Goal: Task Accomplishment & Management: Manage account settings

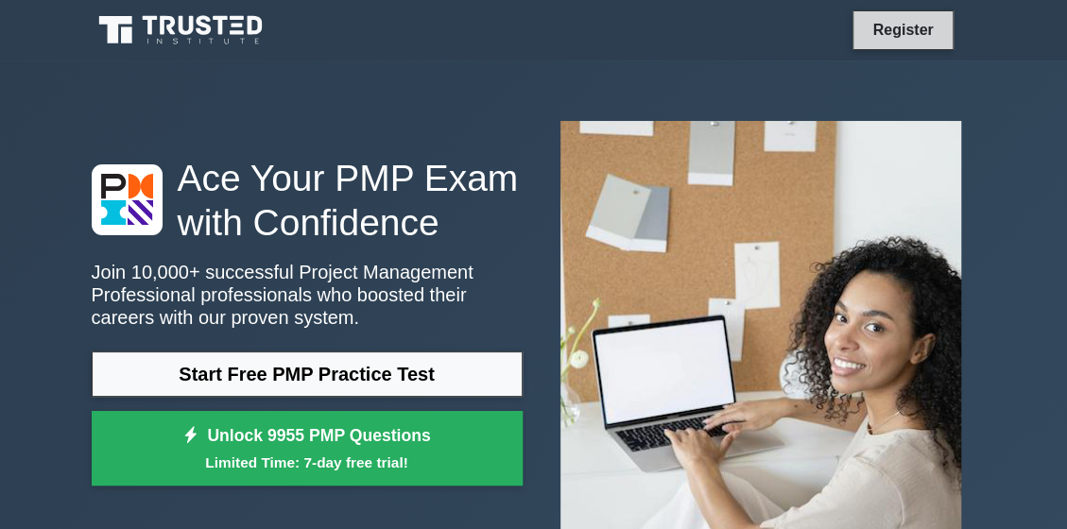
click at [904, 27] on link "Register" at bounding box center [902, 30] width 83 height 24
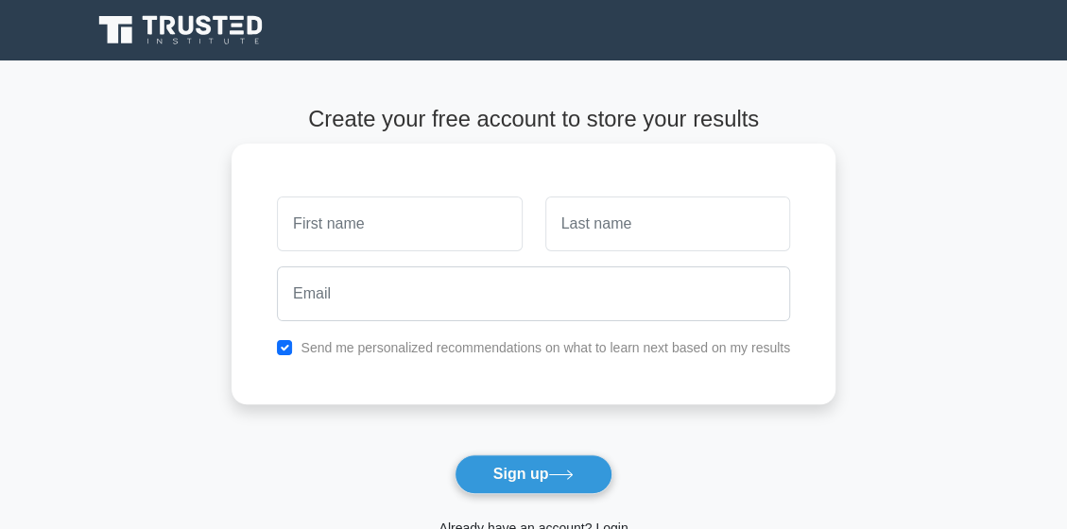
click at [348, 222] on input "text" at bounding box center [399, 223] width 245 height 55
click at [309, 230] on input "text" at bounding box center [399, 223] width 245 height 55
type input "Siegbere"
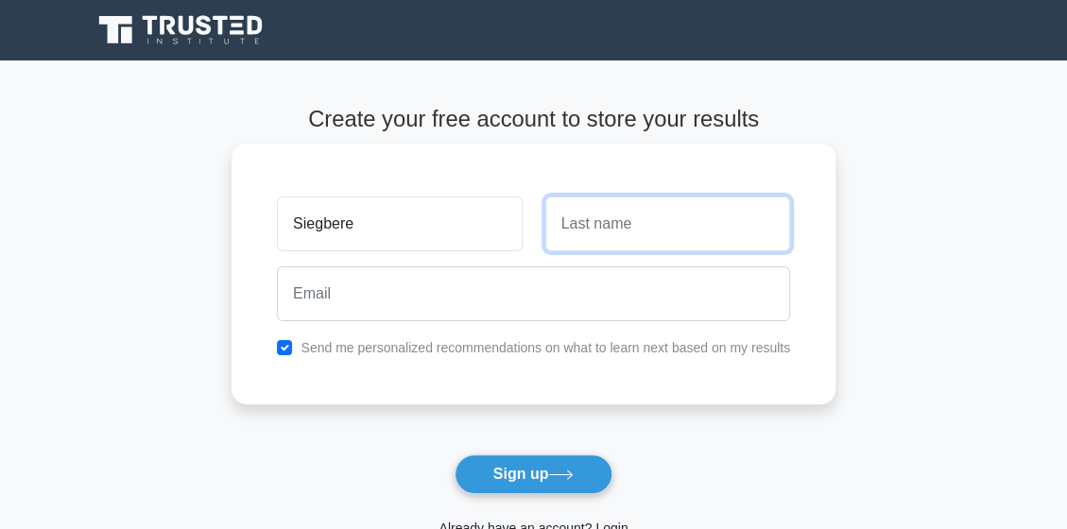
click at [588, 229] on input "text" at bounding box center [667, 223] width 245 height 55
type input "Ruth"
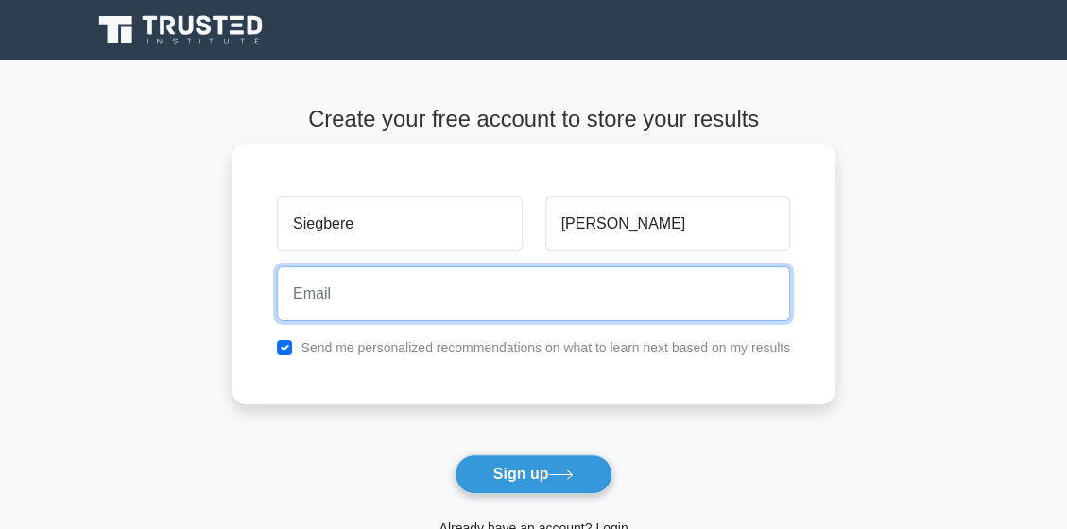
click at [296, 305] on input "email" at bounding box center [533, 293] width 513 height 55
click at [380, 298] on input "siegbereruth" at bounding box center [533, 293] width 513 height 55
type input "siegbereruth"
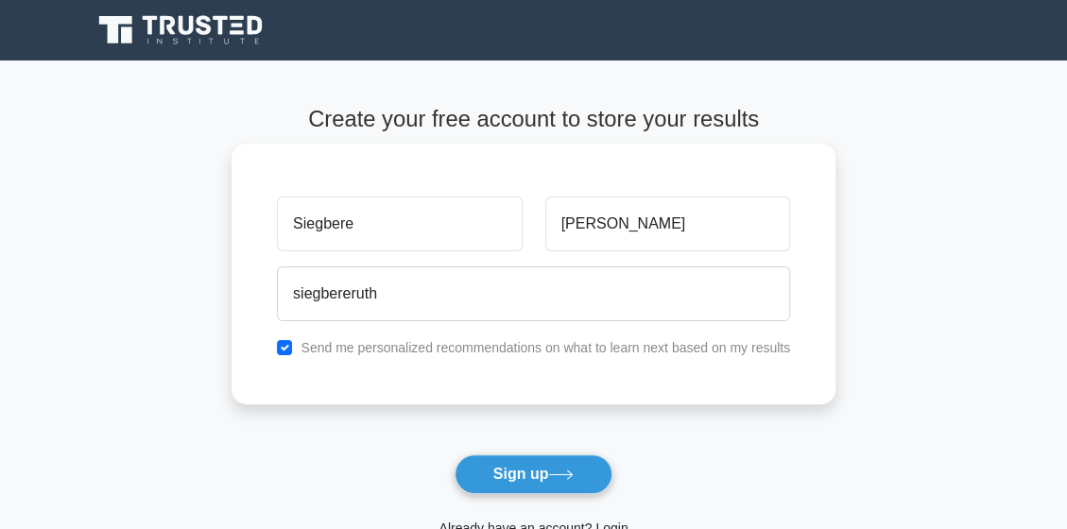
click at [485, 400] on div "Siegbere Ruth siegbereruth Send me personalized recommendations on what to lear…" at bounding box center [533, 274] width 604 height 261
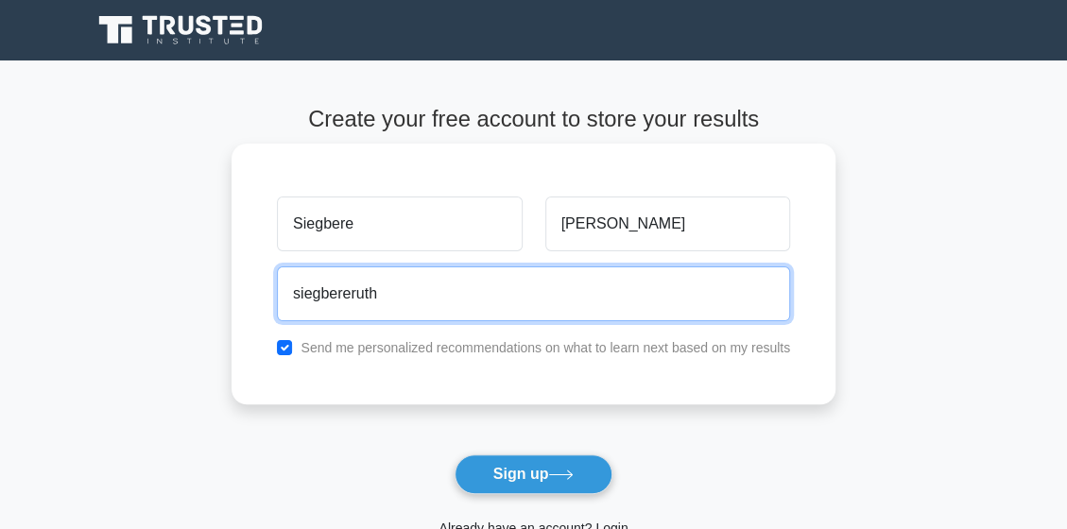
click at [379, 291] on input "siegbereruth" at bounding box center [533, 293] width 513 height 55
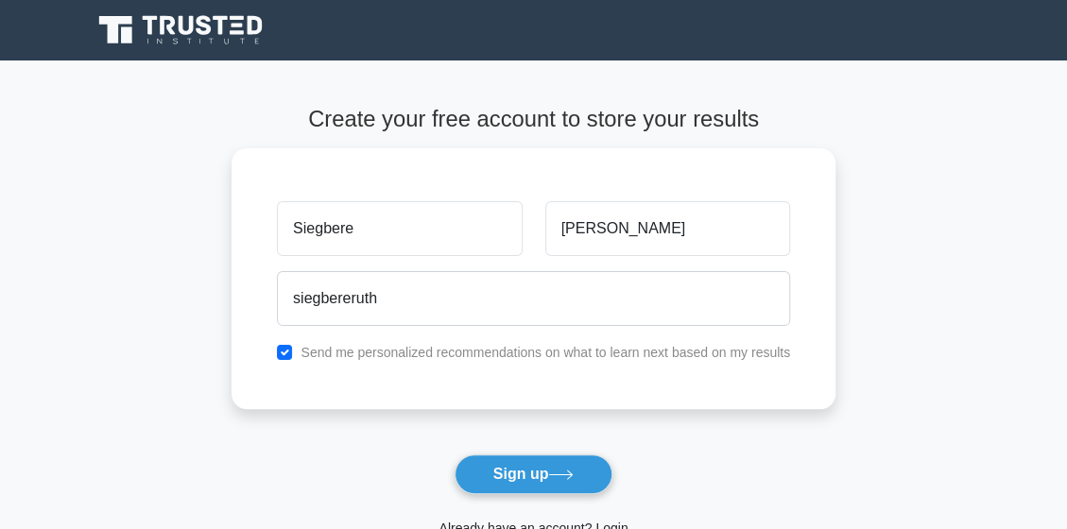
click at [937, 131] on main "Create your free account to store your results Siegbere Ruth siegbereruth Send …" at bounding box center [533, 341] width 1067 height 562
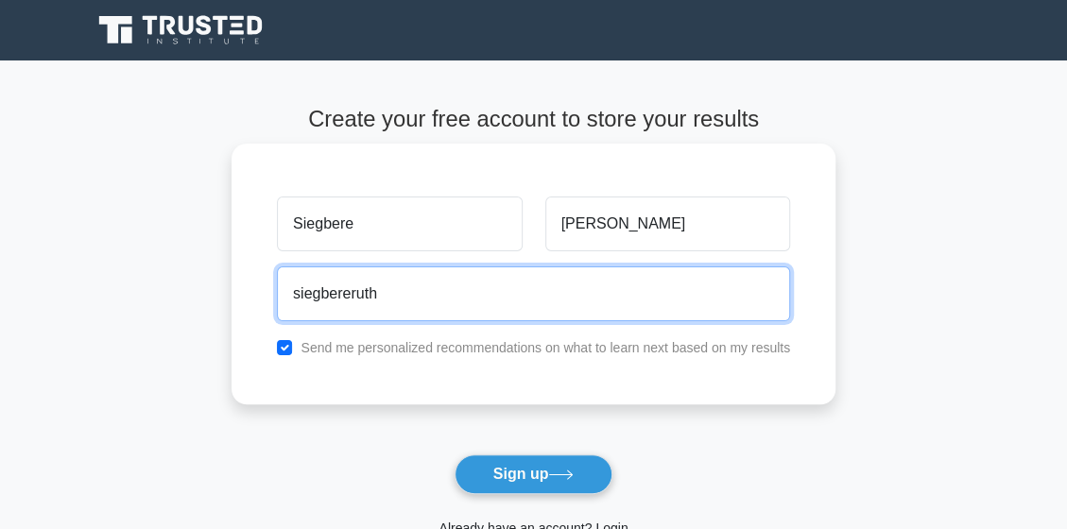
drag, startPoint x: 381, startPoint y: 296, endPoint x: 280, endPoint y: 291, distance: 101.2
click at [280, 291] on input "siegbereruth" at bounding box center [533, 293] width 513 height 55
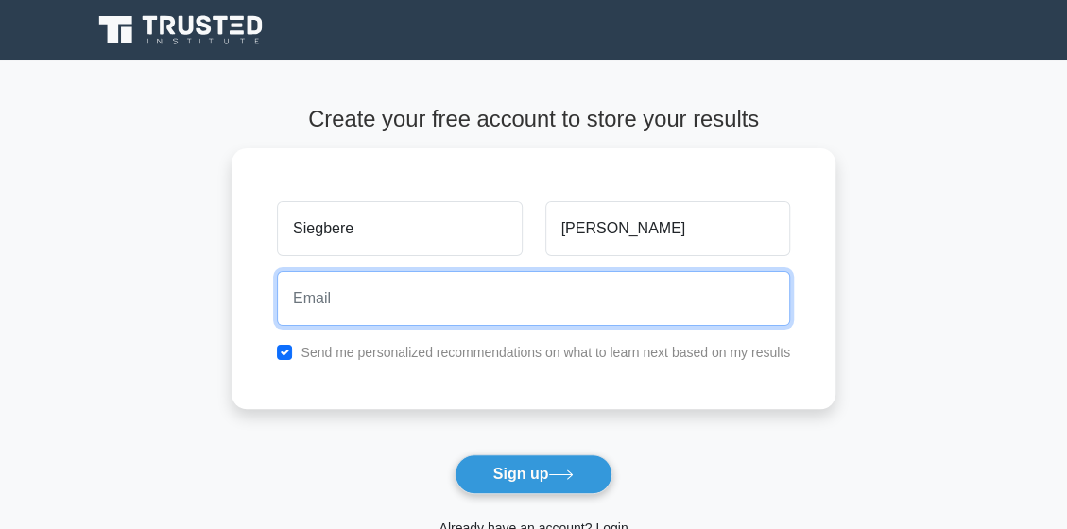
scroll to position [300, 0]
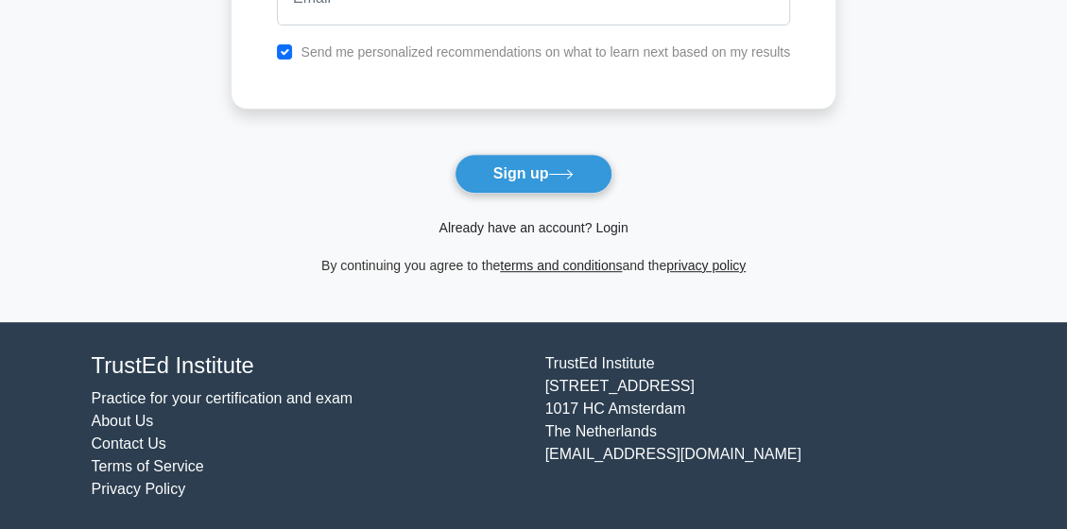
click at [497, 225] on link "Already have an account? Login" at bounding box center [532, 227] width 189 height 15
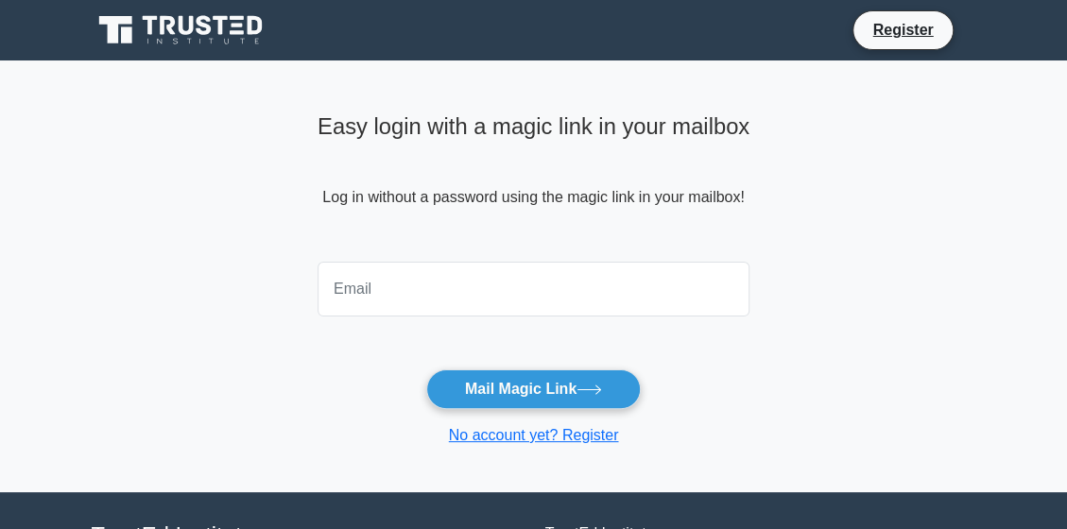
click at [351, 289] on input "email" at bounding box center [533, 289] width 432 height 55
drag, startPoint x: 408, startPoint y: 292, endPoint x: 309, endPoint y: 293, distance: 99.2
click at [317, 293] on input "earnmuch39@gmail.com" at bounding box center [533, 289] width 432 height 55
click at [327, 292] on input "i@gmail.com" at bounding box center [533, 289] width 432 height 55
click at [327, 292] on input "imail.com" at bounding box center [533, 289] width 432 height 55
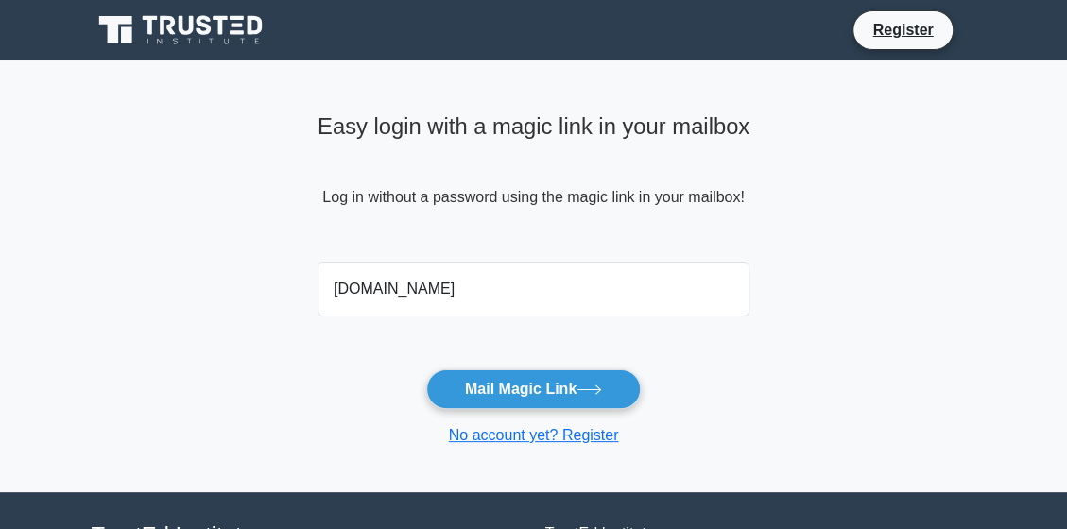
click at [326, 293] on input "imail.com" at bounding box center [533, 289] width 432 height 55
type input "ail.com"
drag, startPoint x: 375, startPoint y: 296, endPoint x: 316, endPoint y: 296, distance: 59.5
click at [317, 296] on input "ail.com" at bounding box center [533, 289] width 432 height 55
click at [372, 294] on input "email" at bounding box center [533, 289] width 432 height 55
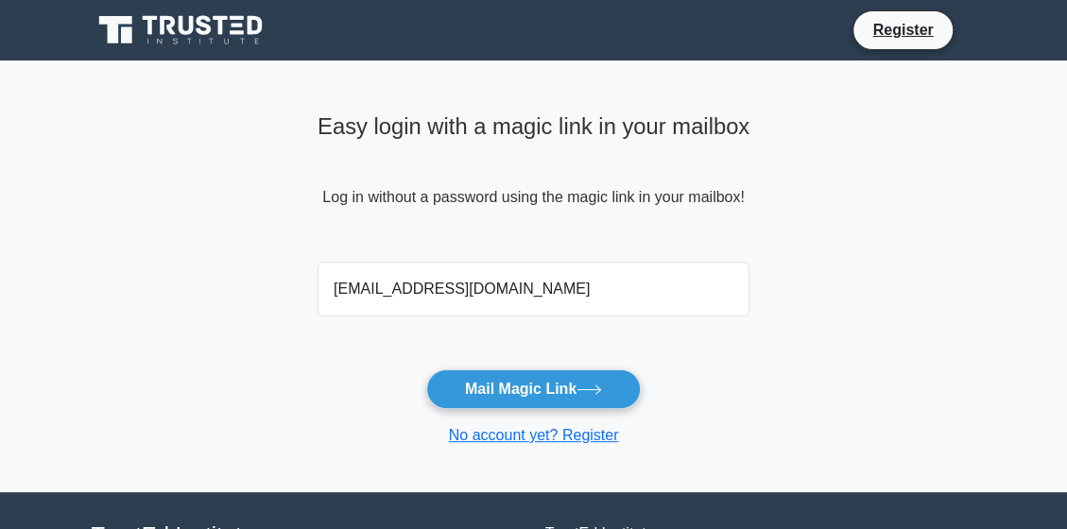
drag, startPoint x: 320, startPoint y: 288, endPoint x: 404, endPoint y: 303, distance: 85.4
click at [404, 303] on input "earnmuch39@gmail.com" at bounding box center [533, 289] width 432 height 55
click at [540, 282] on input "[EMAIL_ADDRESS][DOMAIN_NAME]" at bounding box center [533, 289] width 432 height 55
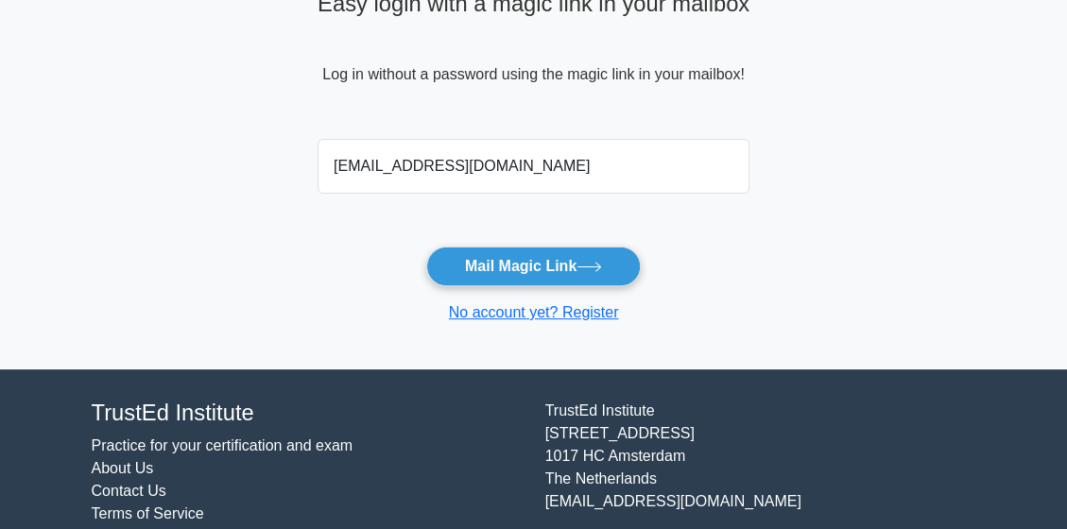
scroll to position [170, 0]
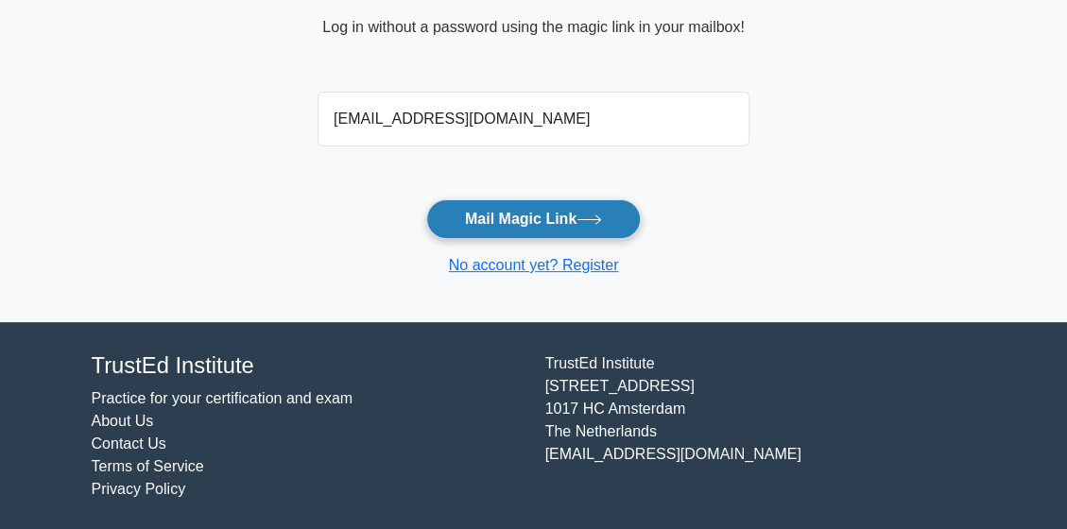
type input "[EMAIL_ADDRESS][DOMAIN_NAME]"
click at [575, 214] on button "Mail Magic Link" at bounding box center [533, 219] width 214 height 40
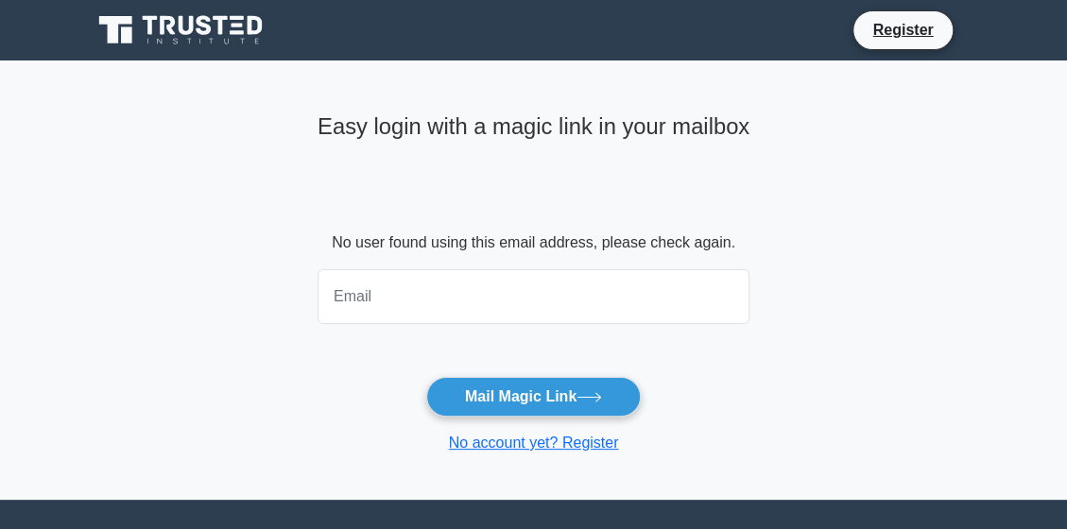
click at [357, 305] on input "email" at bounding box center [533, 296] width 432 height 55
type input "siegbereruth@gmail.com"
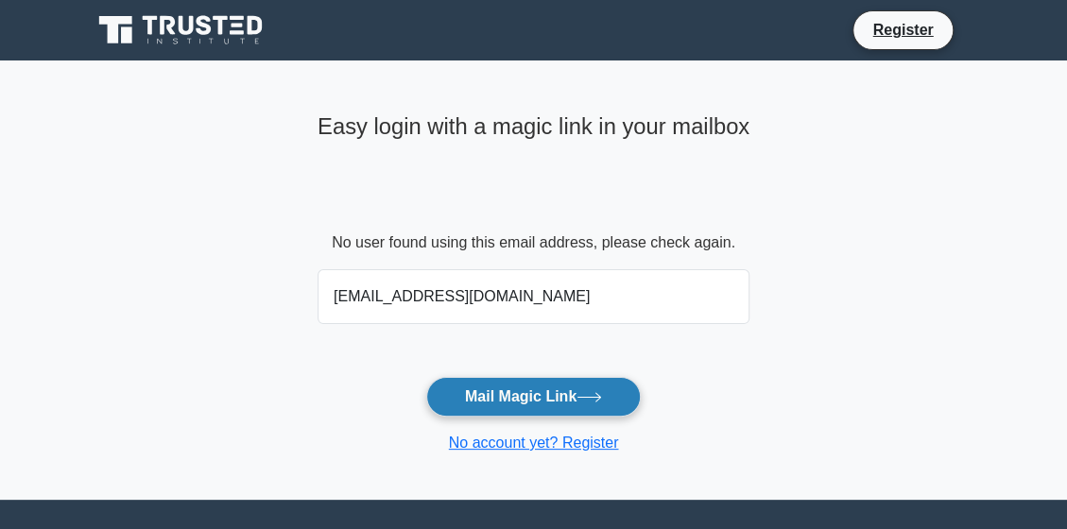
click at [484, 401] on button "Mail Magic Link" at bounding box center [533, 397] width 214 height 40
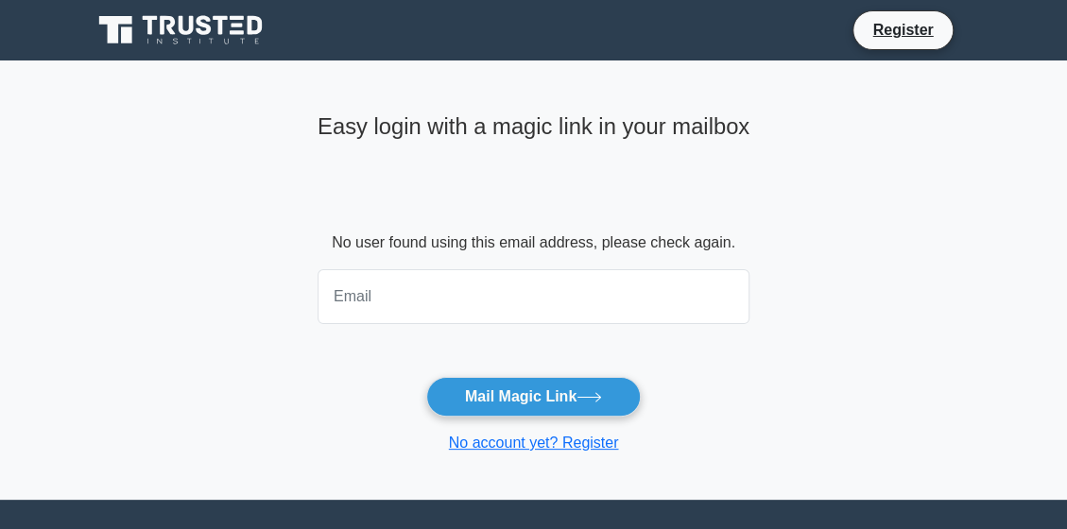
click at [365, 294] on input "email" at bounding box center [533, 296] width 432 height 55
type input "[EMAIL_ADDRESS][DOMAIN_NAME]"
click at [600, 442] on link "No account yet? Register" at bounding box center [534, 443] width 170 height 16
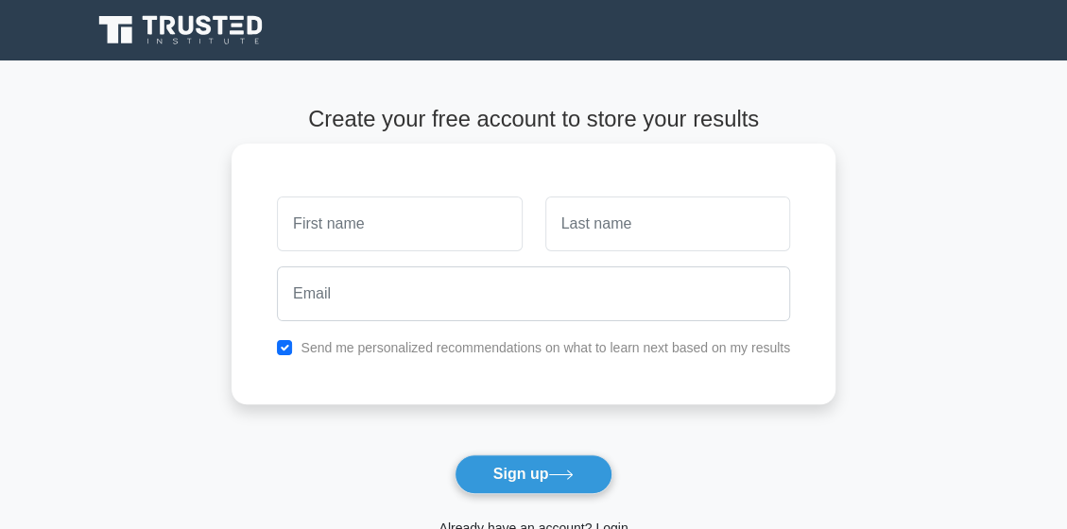
click at [338, 241] on input "text" at bounding box center [399, 223] width 245 height 55
type input "Siegbere"
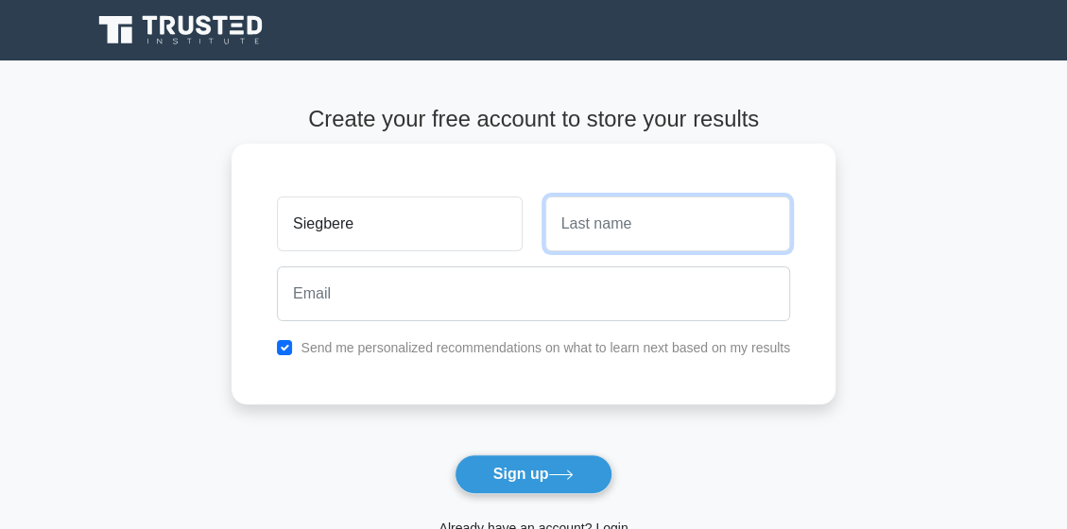
click at [585, 212] on input "text" at bounding box center [667, 223] width 245 height 55
type input "Ruth"
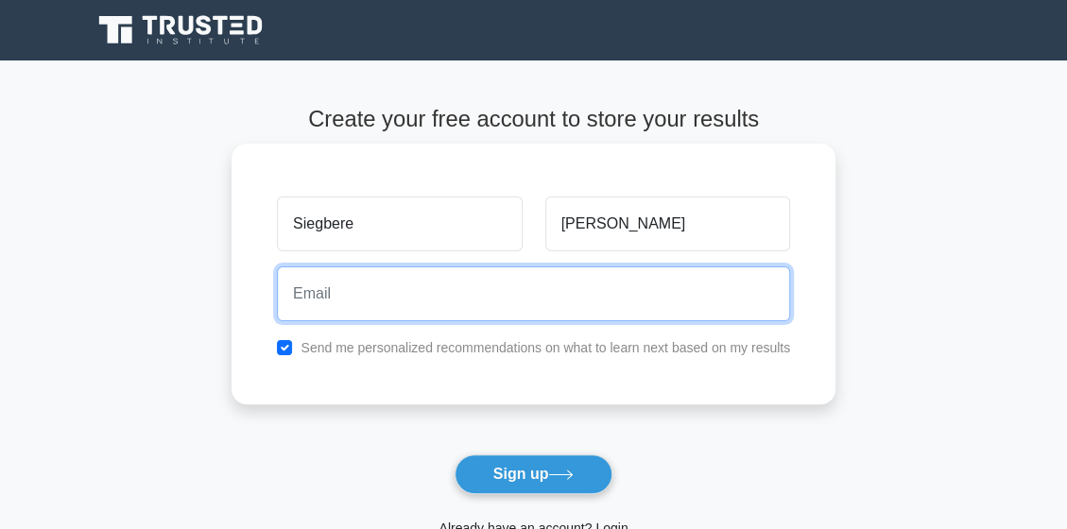
click at [327, 311] on input "email" at bounding box center [533, 293] width 513 height 55
type input "siegbereruth@gmail.com"
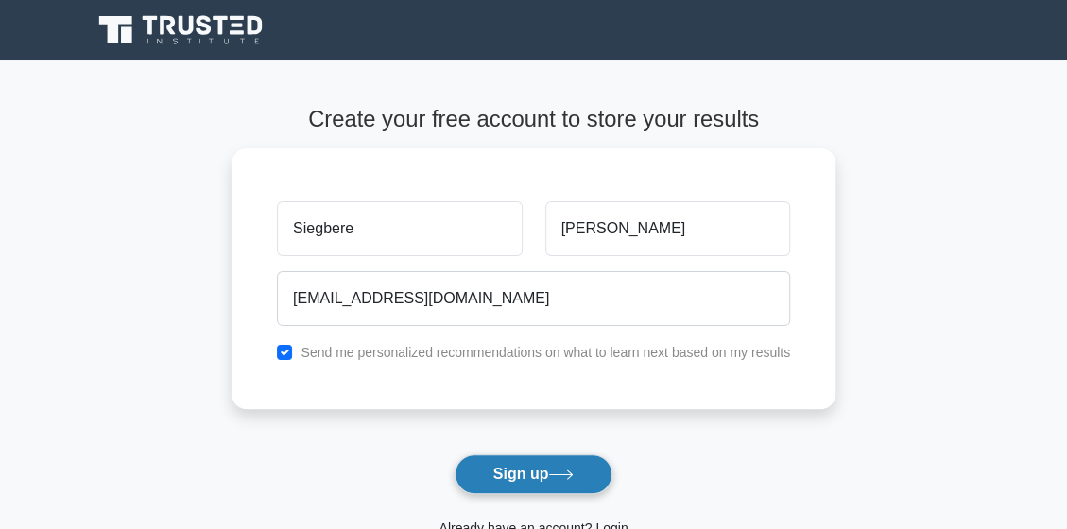
click at [544, 478] on button "Sign up" at bounding box center [533, 474] width 159 height 40
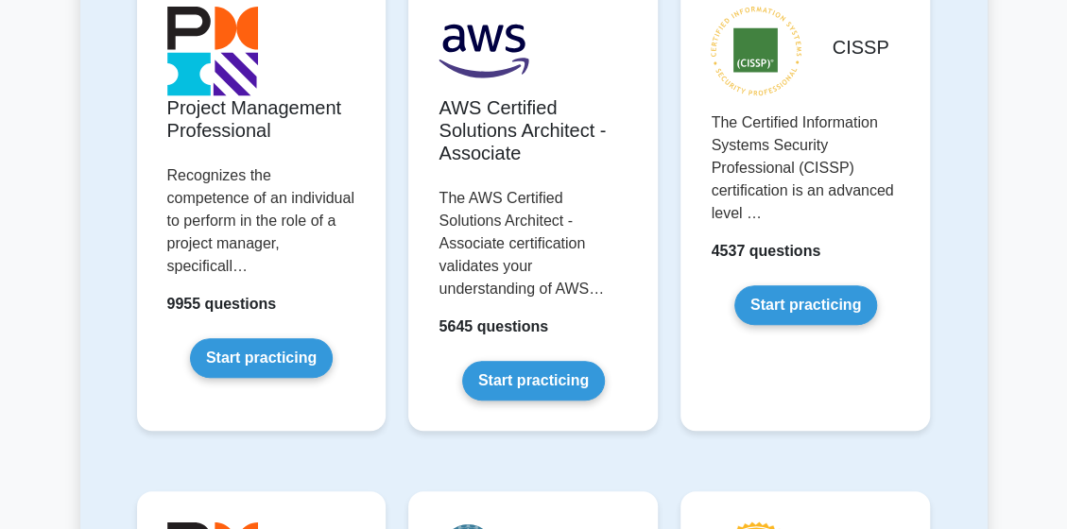
scroll to position [926, 0]
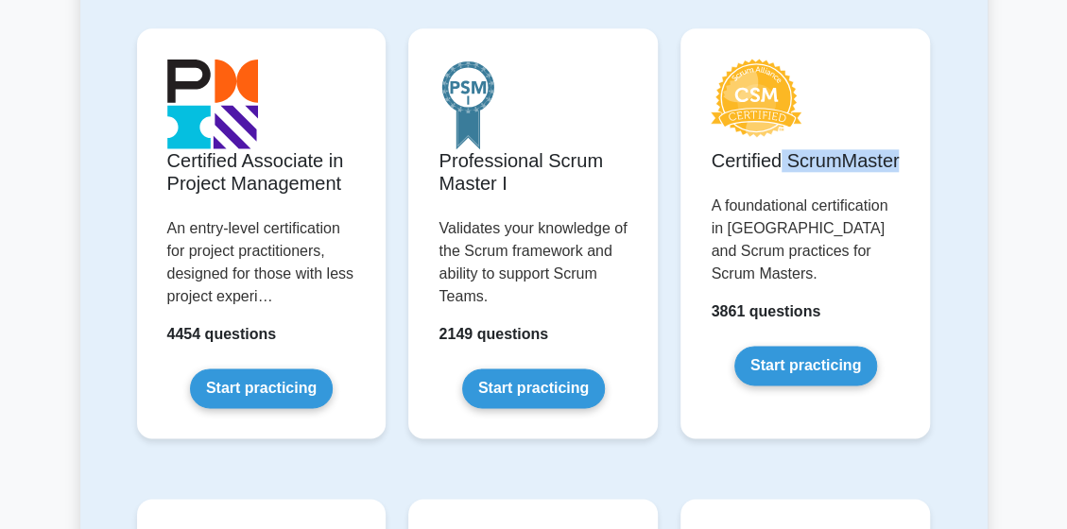
drag, startPoint x: 1062, startPoint y: 145, endPoint x: 1067, endPoint y: 159, distance: 15.3
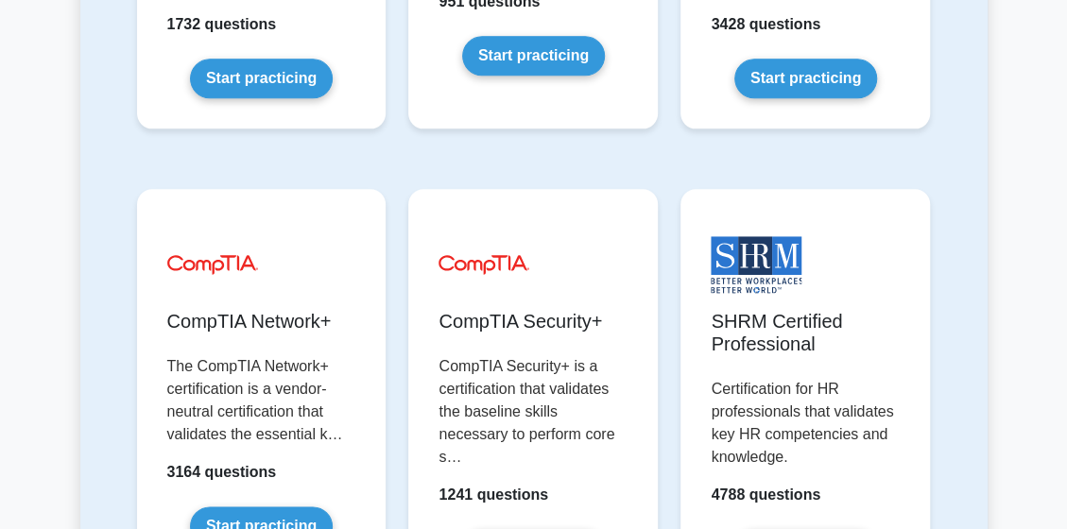
scroll to position [4320, 0]
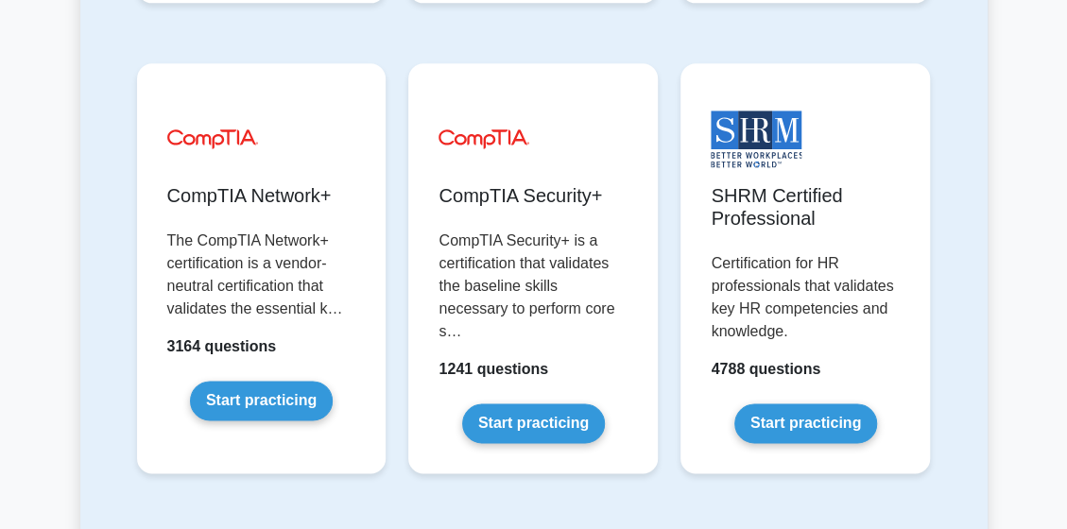
drag, startPoint x: 1064, startPoint y: 346, endPoint x: 1064, endPoint y: 369, distance: 23.6
drag, startPoint x: 1064, startPoint y: 369, endPoint x: 1064, endPoint y: 415, distance: 45.3
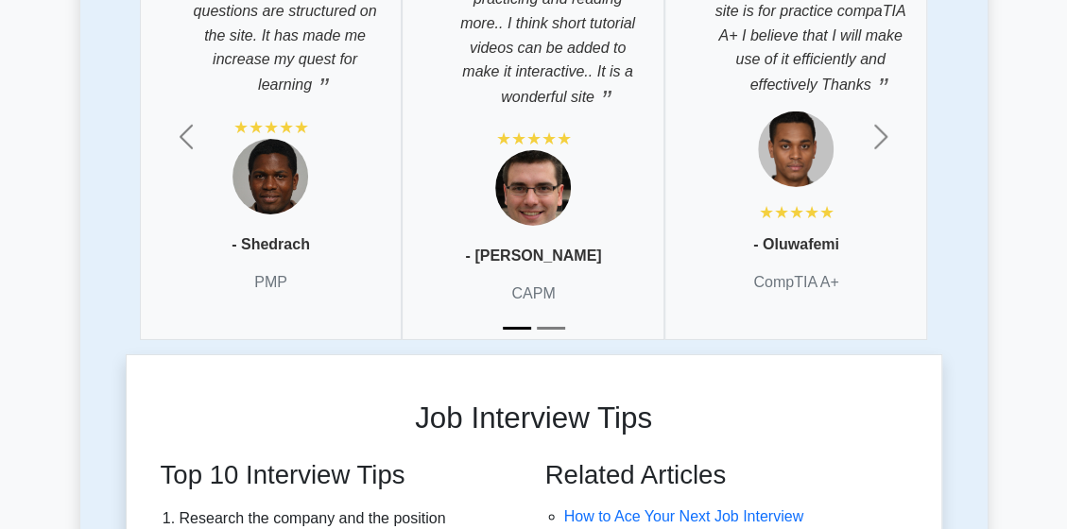
scroll to position [6015, 0]
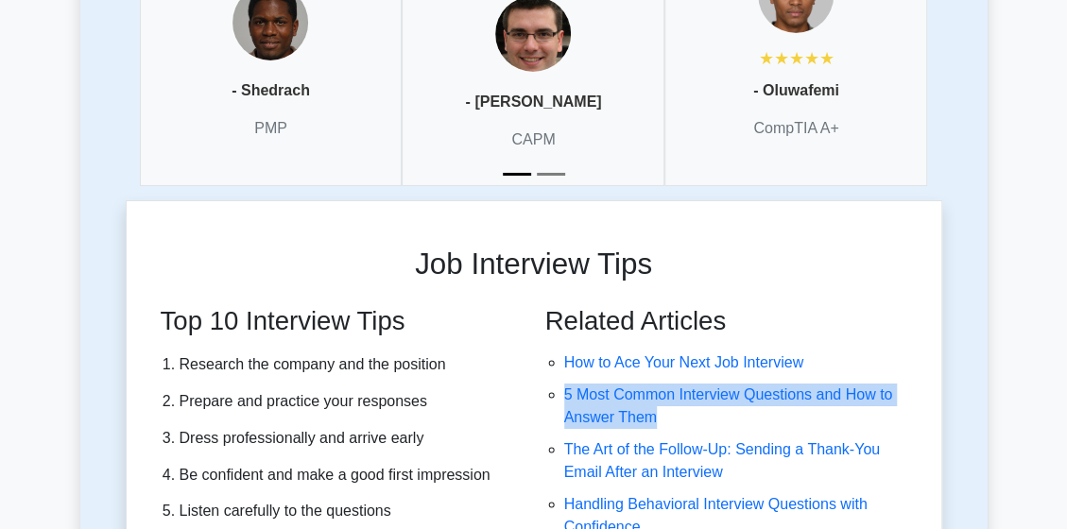
drag, startPoint x: 1064, startPoint y: 356, endPoint x: 1075, endPoint y: 356, distance: 11.3
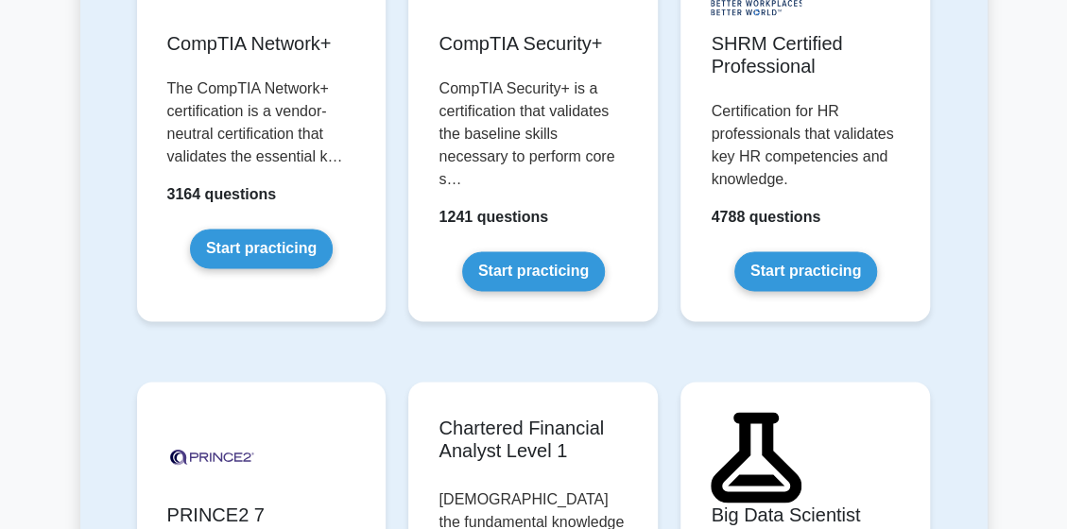
scroll to position [4164, 0]
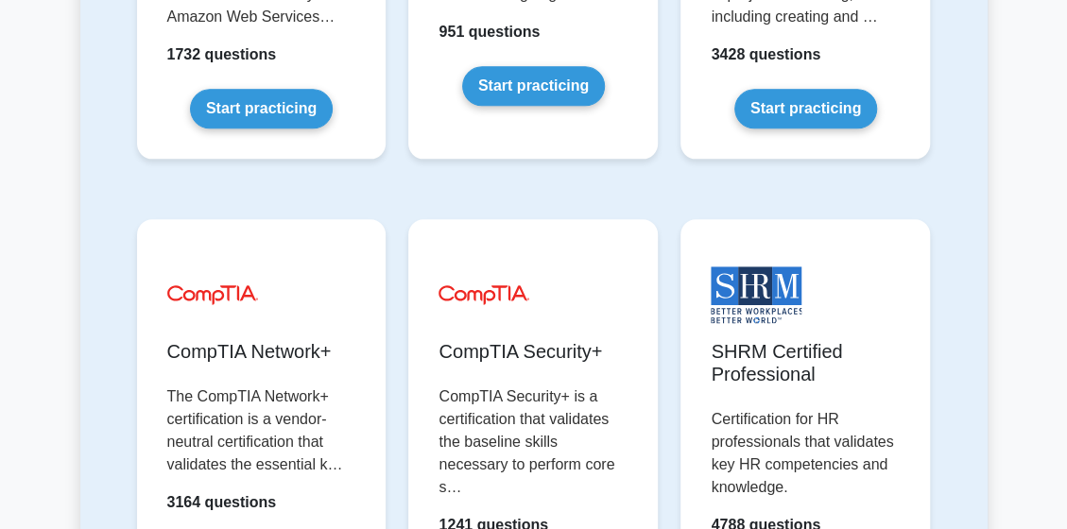
drag, startPoint x: 1058, startPoint y: 166, endPoint x: 1069, endPoint y: 170, distance: 11.9
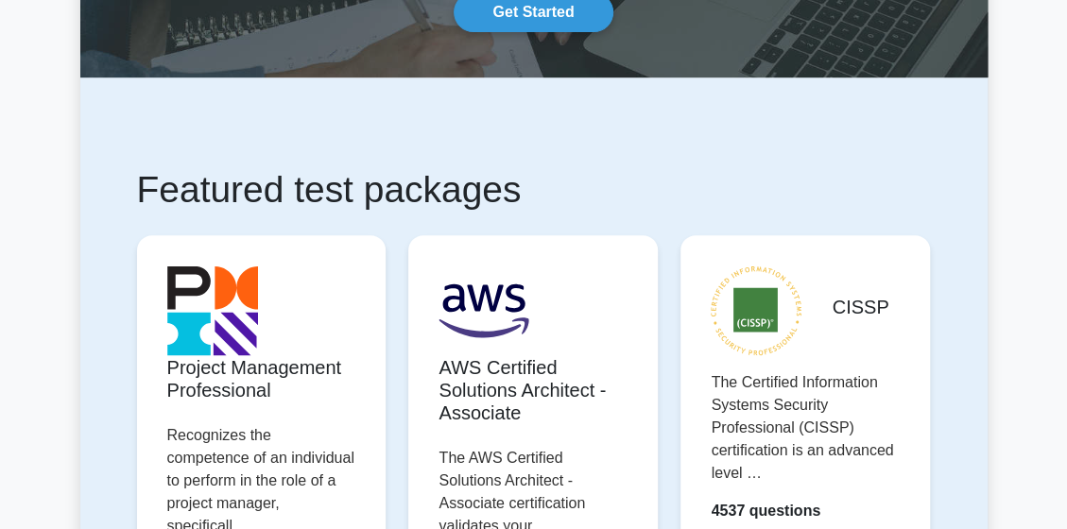
scroll to position [0, 0]
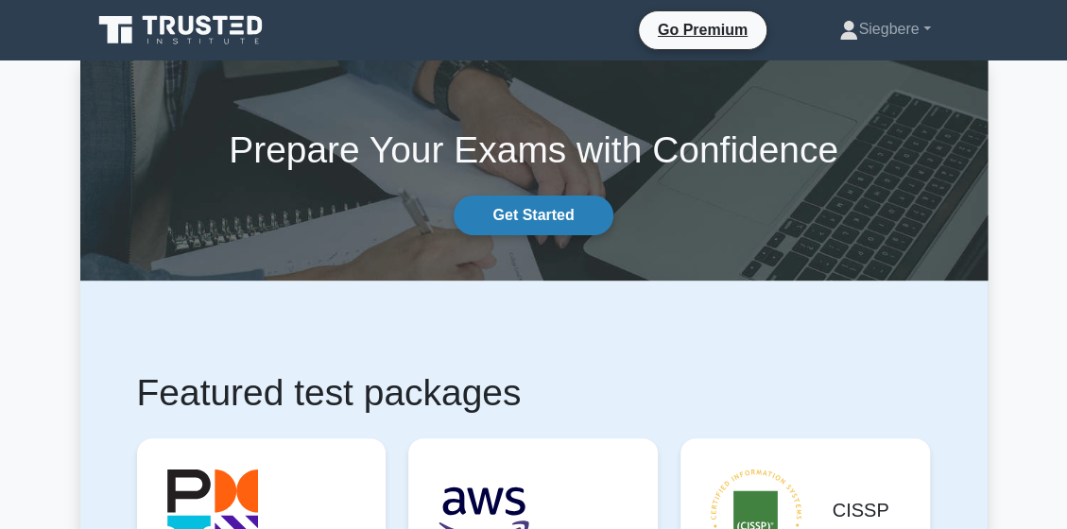
click at [551, 207] on link "Get Started" at bounding box center [532, 216] width 159 height 40
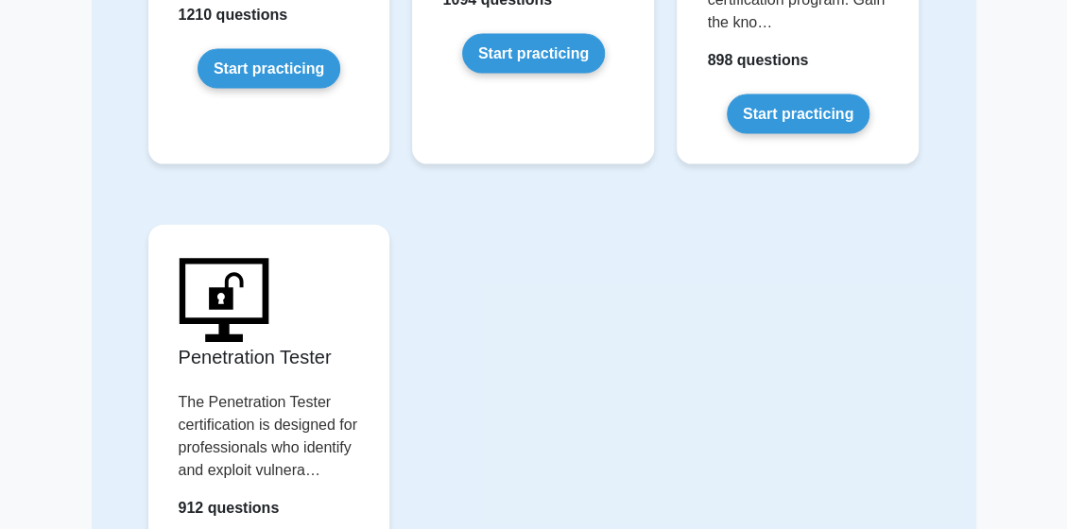
scroll to position [5107, 0]
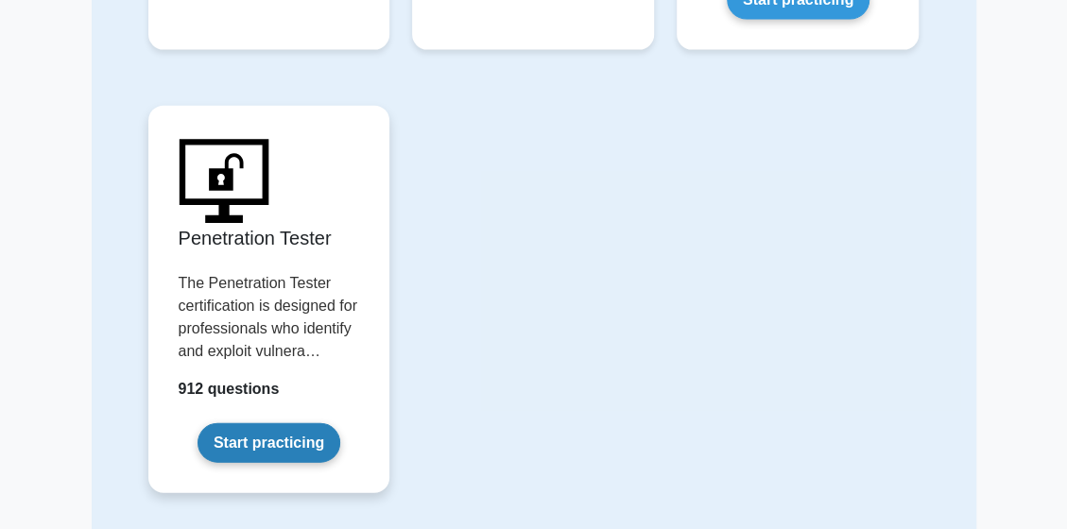
click at [286, 423] on link "Start practicing" at bounding box center [268, 443] width 143 height 40
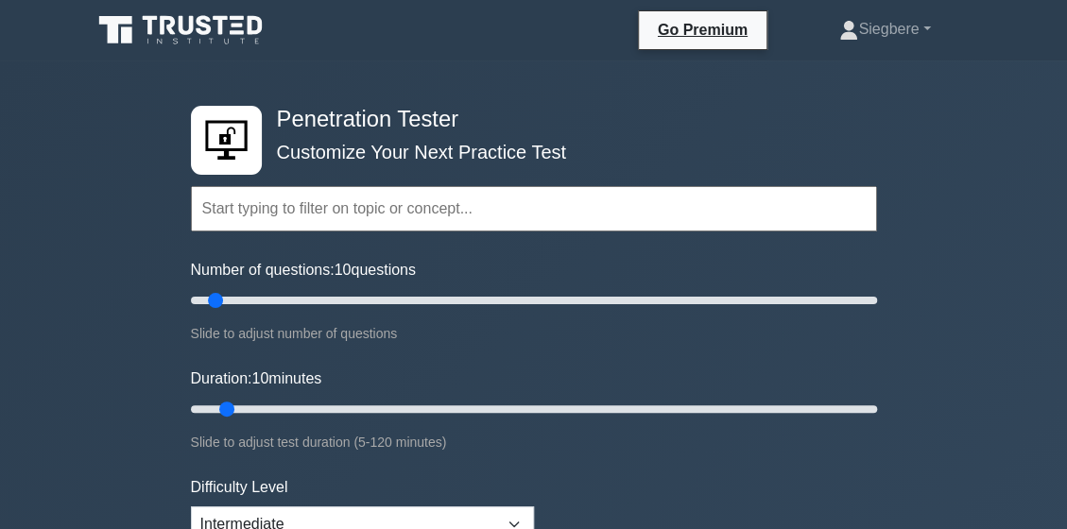
scroll to position [463, 0]
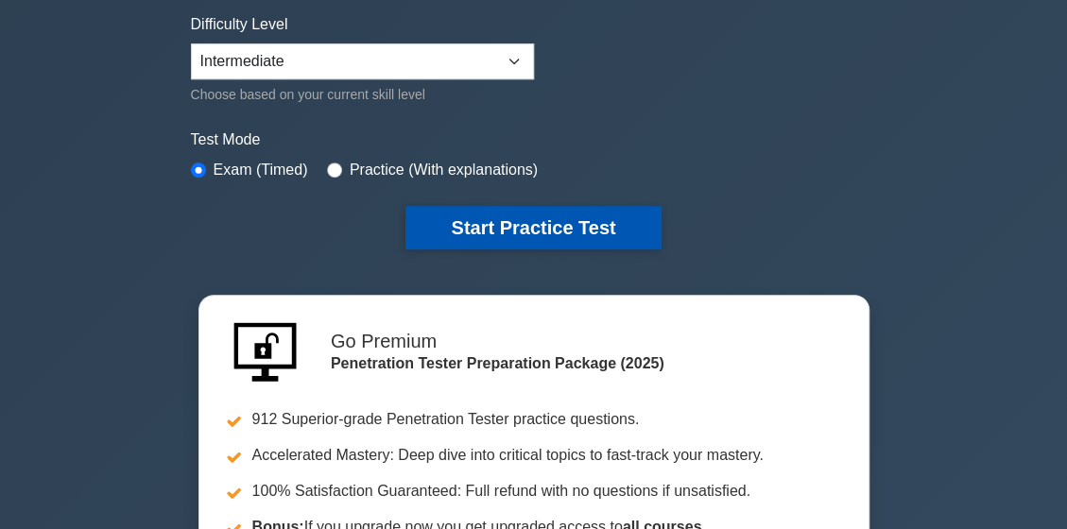
click at [538, 213] on button "Start Practice Test" at bounding box center [532, 227] width 255 height 43
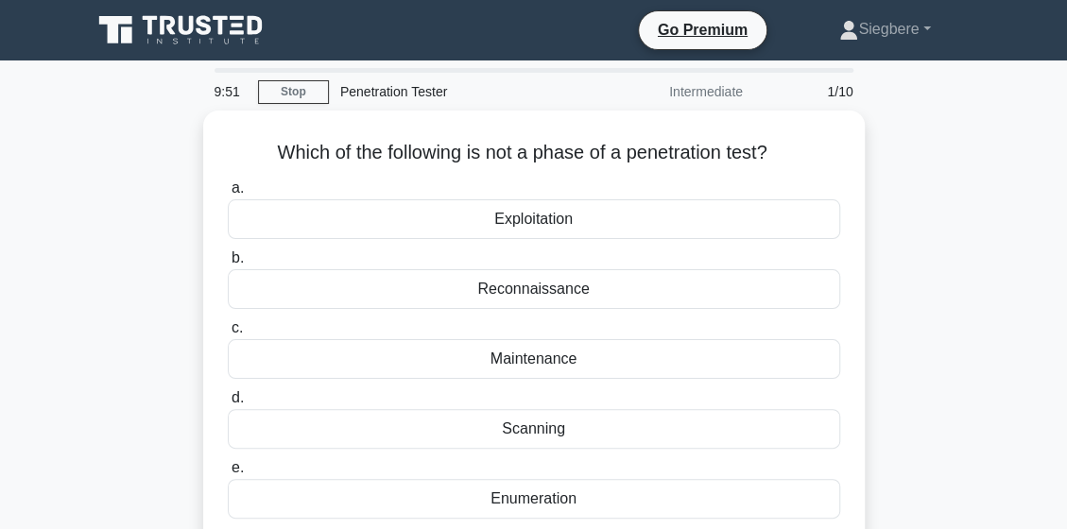
scroll to position [463, 0]
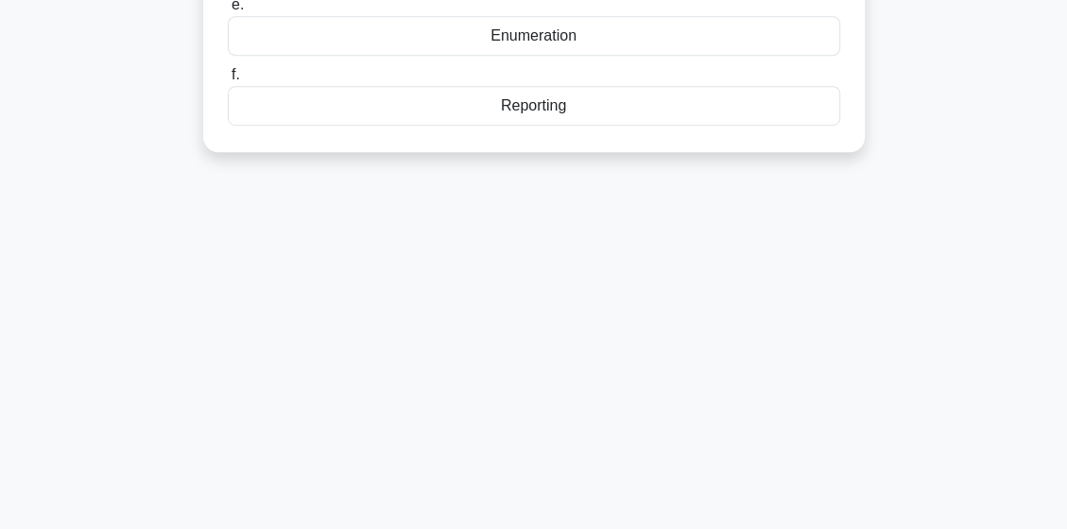
click at [1064, 172] on main "9:48 Stop Penetration Tester Intermediate 1/10 Which of the following is not a …" at bounding box center [533, 78] width 1067 height 960
drag, startPoint x: 1064, startPoint y: 172, endPoint x: 1090, endPoint y: 169, distance: 26.6
click at [1066, 169] on html "Go Premium Siegbere" at bounding box center [533, 47] width 1067 height 1020
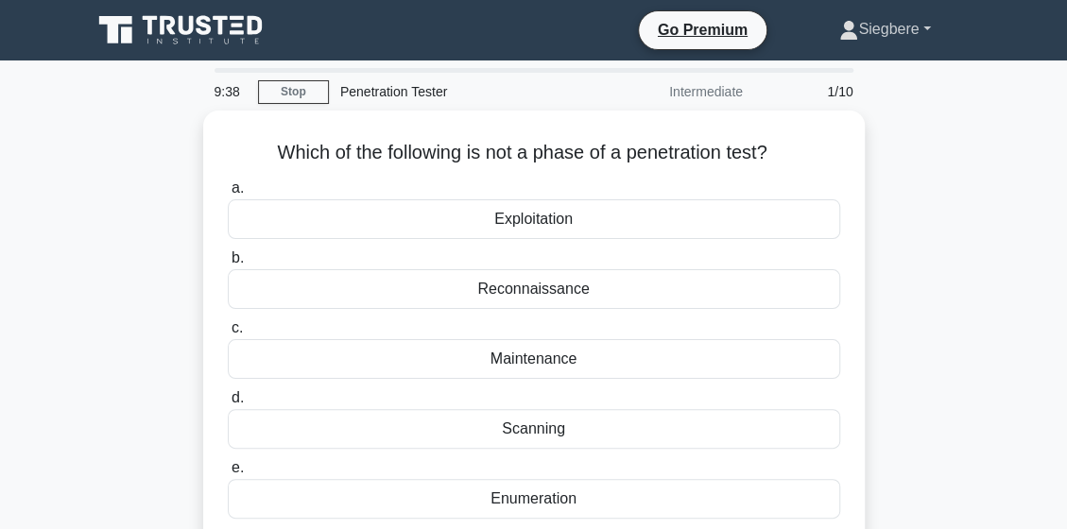
click at [905, 20] on link "Siegbere" at bounding box center [884, 29] width 181 height 38
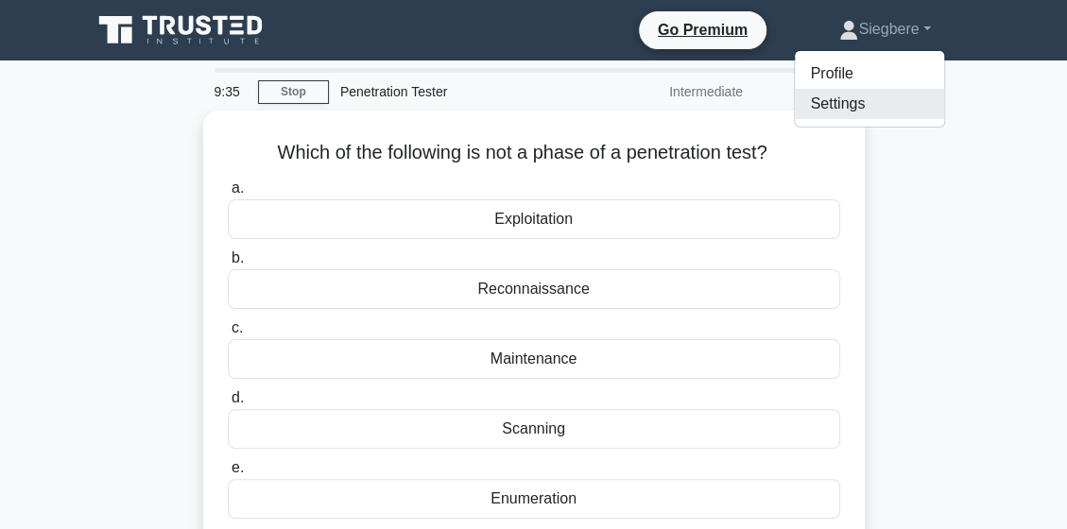
click at [886, 99] on link "Settings" at bounding box center [868, 104] width 149 height 30
